Goal: Transaction & Acquisition: Download file/media

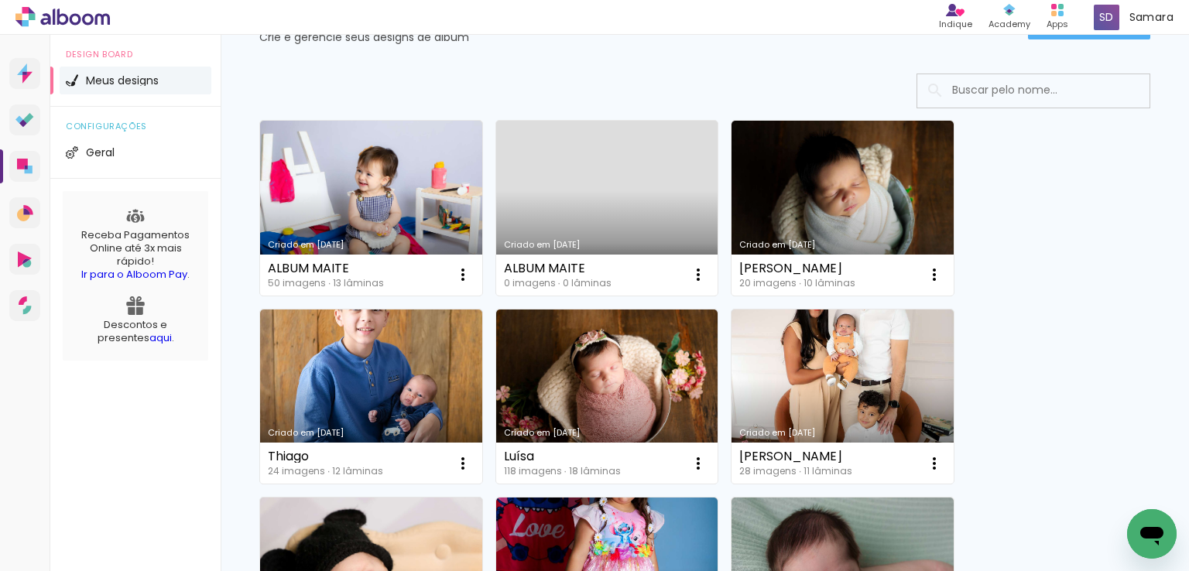
scroll to position [232, 0]
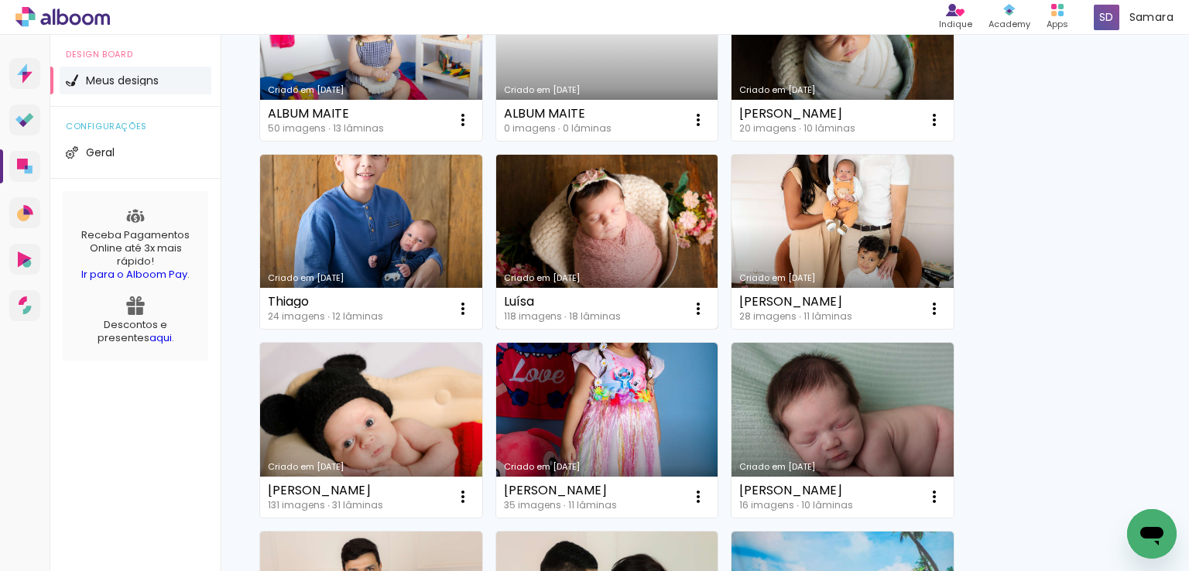
click at [631, 221] on link "Criado em [DATE]" at bounding box center [607, 242] width 222 height 175
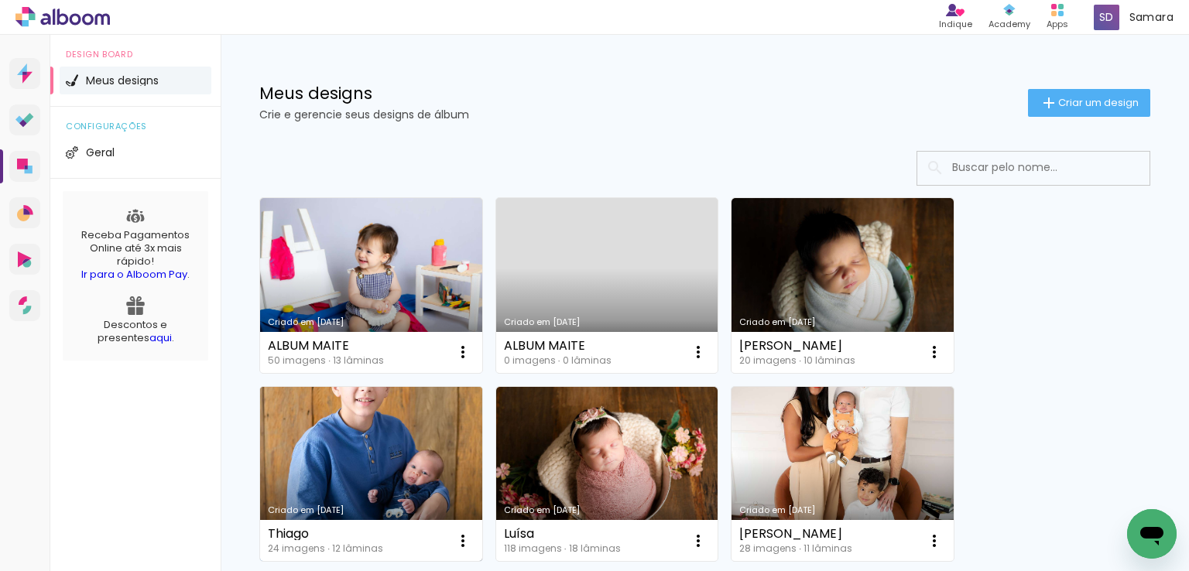
click at [395, 446] on link "Criado em [DATE]" at bounding box center [371, 474] width 222 height 175
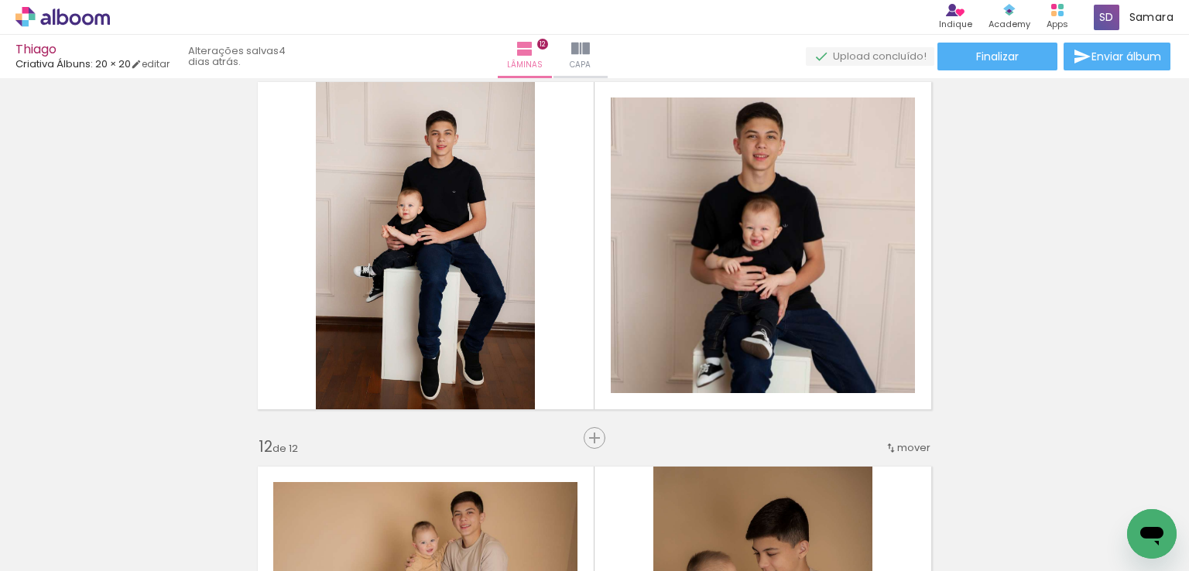
scroll to position [3870, 0]
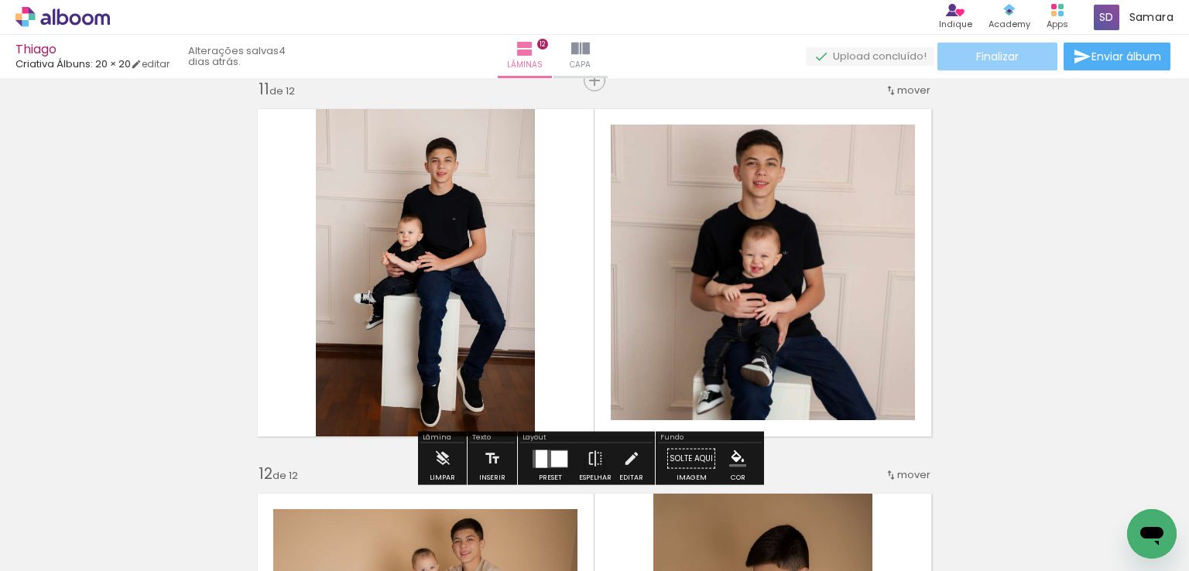
click at [976, 53] on span "Finalizar" at bounding box center [997, 56] width 43 height 11
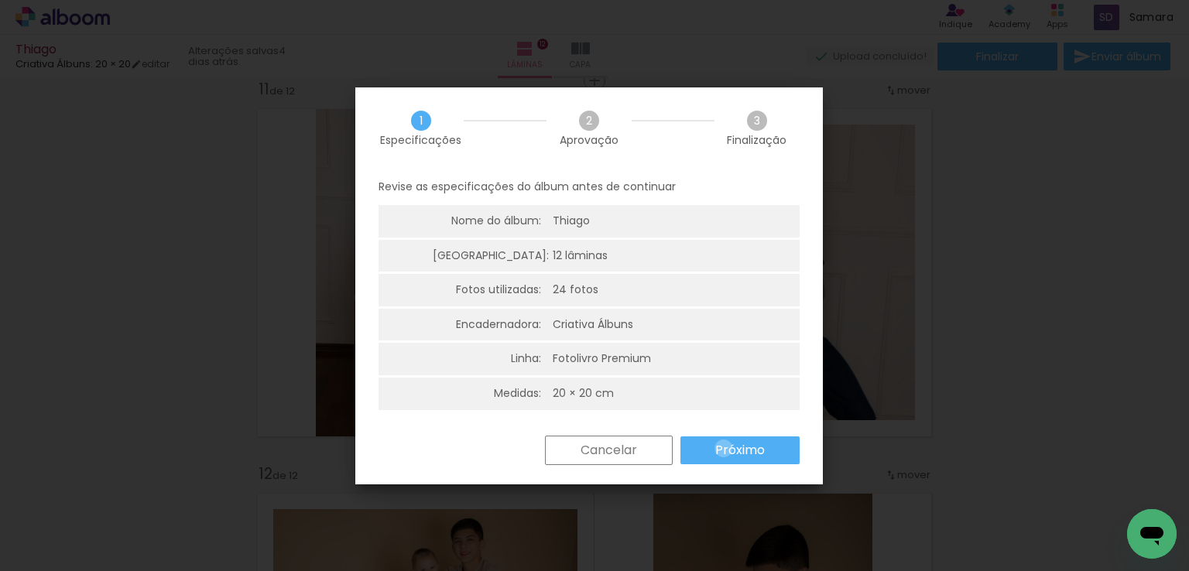
click at [0, 0] on slot "Próximo" at bounding box center [0, 0] width 0 height 0
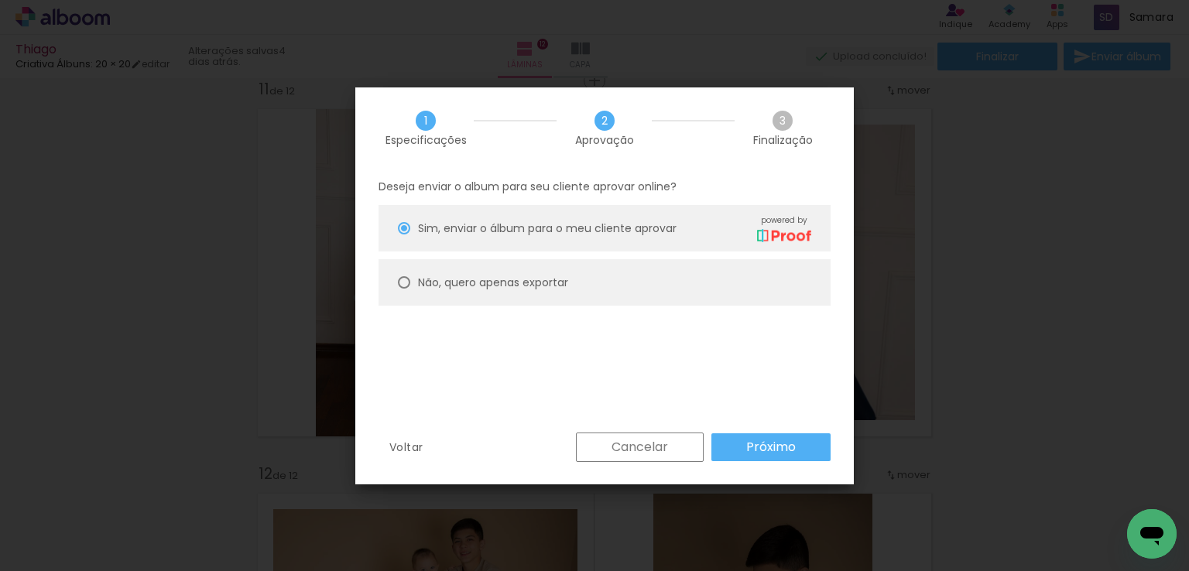
click at [499, 290] on div "Não, quero apenas exportar" at bounding box center [493, 283] width 150 height 16
type paper-radio-button "on"
click at [0, 0] on slot "Próximo" at bounding box center [0, 0] width 0 height 0
type input "Alta, 300 DPI"
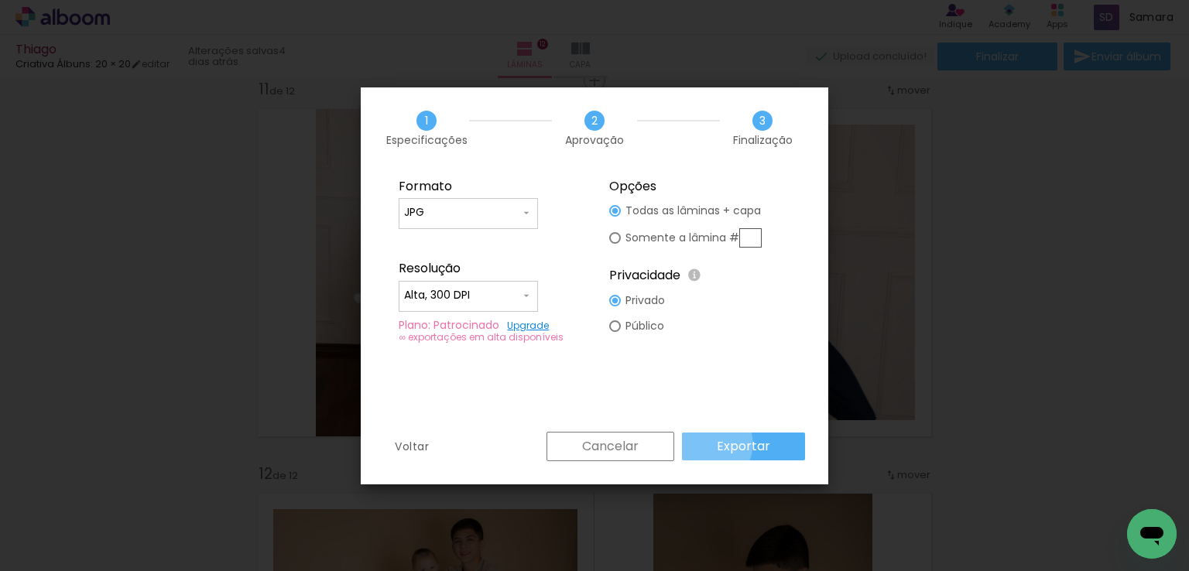
click at [707, 444] on paper-button "Exportar" at bounding box center [743, 447] width 123 height 28
